Goal: Information Seeking & Learning: Learn about a topic

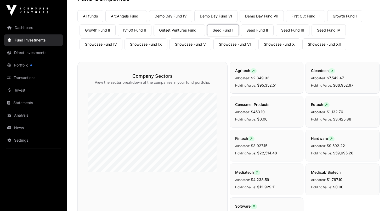
scroll to position [39, 0]
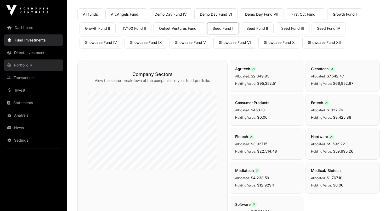
click at [26, 64] on link "Portfolio" at bounding box center [33, 65] width 59 height 11
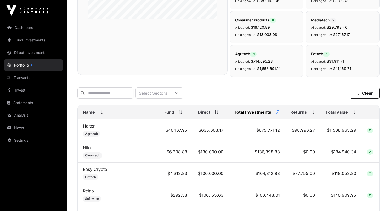
scroll to position [139, 0]
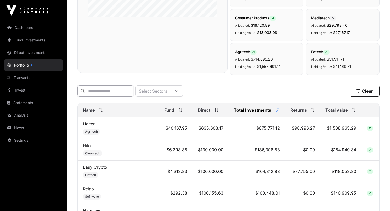
click at [97, 93] on input "text" at bounding box center [105, 90] width 56 height 11
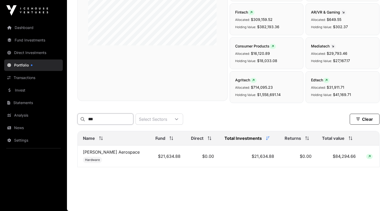
scroll to position [112, 0]
type input "****"
click at [100, 151] on link "[PERSON_NAME] Aerospace" at bounding box center [111, 152] width 57 height 5
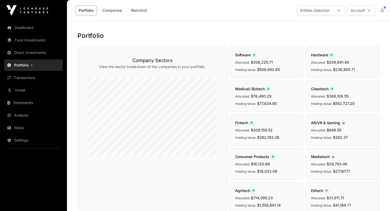
scroll to position [112, 0]
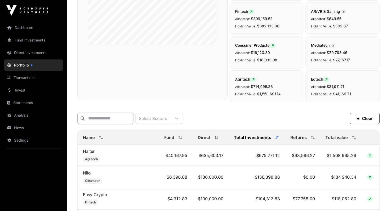
click at [105, 119] on input "text" at bounding box center [105, 118] width 56 height 11
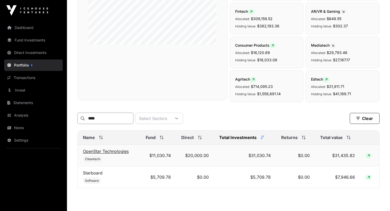
type input "****"
click at [95, 153] on link "OpenStar Technologies" at bounding box center [106, 151] width 46 height 5
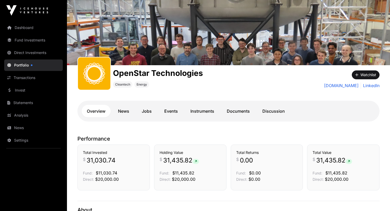
scroll to position [20, 0]
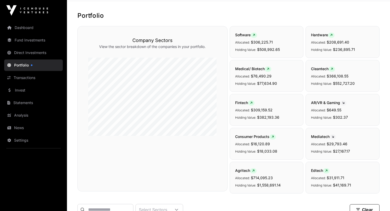
scroll to position [112, 0]
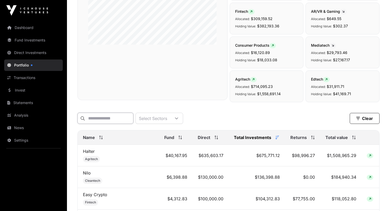
click at [127, 118] on input "text" at bounding box center [105, 118] width 56 height 11
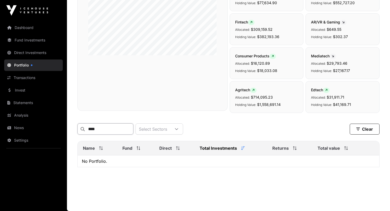
scroll to position [102, 0]
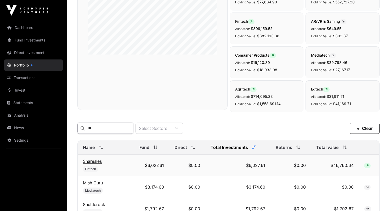
type input "**"
click at [99, 163] on link "Sharesies" at bounding box center [92, 161] width 19 height 5
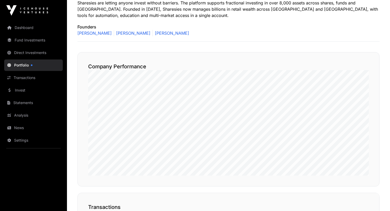
scroll to position [241, 0]
